Goal: Transaction & Acquisition: Purchase product/service

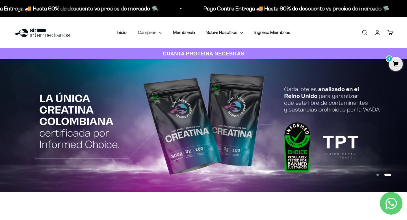
click at [159, 33] on icon at bounding box center [160, 33] width 3 height 2
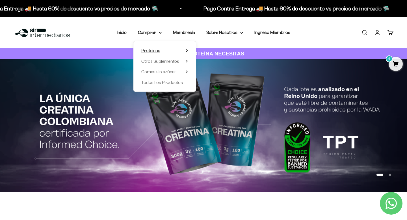
click at [163, 50] on summary "Proteínas" at bounding box center [164, 50] width 47 height 7
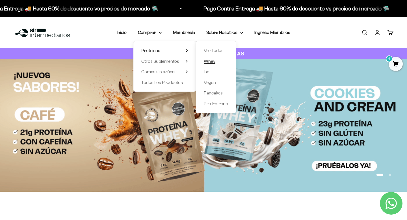
click at [209, 60] on span "Whey" at bounding box center [210, 61] width 12 height 5
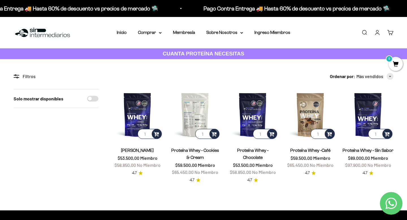
click at [191, 118] on img at bounding box center [195, 114] width 51 height 51
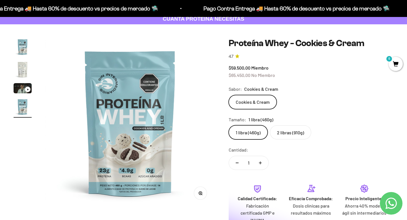
scroll to position [36, 0]
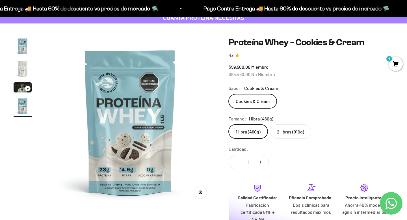
click at [24, 67] on img "Ir al artículo 2" at bounding box center [23, 69] width 18 height 18
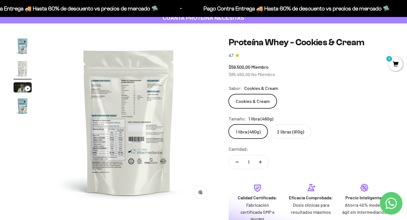
scroll to position [0, 177]
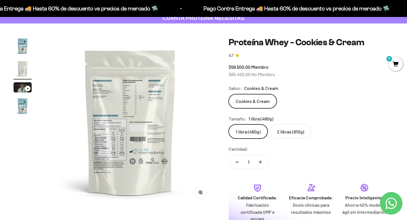
click at [125, 98] on img at bounding box center [130, 122] width 170 height 170
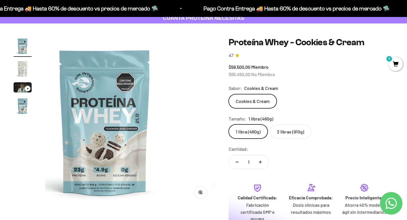
scroll to position [0, 0]
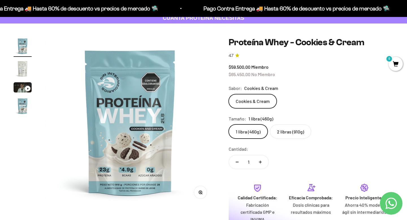
click at [187, 129] on img at bounding box center [130, 122] width 170 height 170
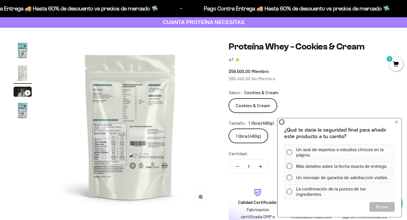
scroll to position [31, 0]
click at [282, 123] on icon at bounding box center [282, 122] width 6 height 6
click at [396, 122] on icon at bounding box center [395, 121] width 3 height 7
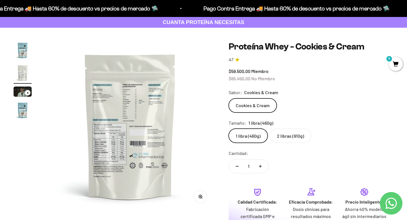
click at [296, 138] on label "2 libras (910g)" at bounding box center [290, 136] width 41 height 14
click at [229, 129] on input "2 libras (910g)" at bounding box center [228, 128] width 0 height 0
